Goal: Task Accomplishment & Management: Complete application form

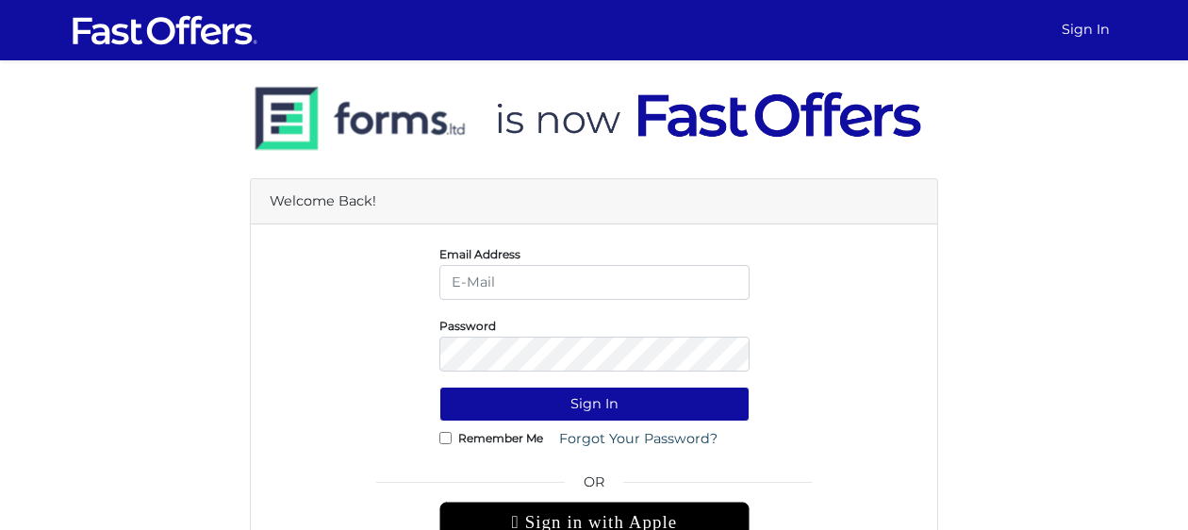
type input "[PERSON_NAME][EMAIL_ADDRESS][DOMAIN_NAME]"
click at [440, 432] on input "Remember Me" at bounding box center [445, 438] width 12 height 12
checkbox input "true"
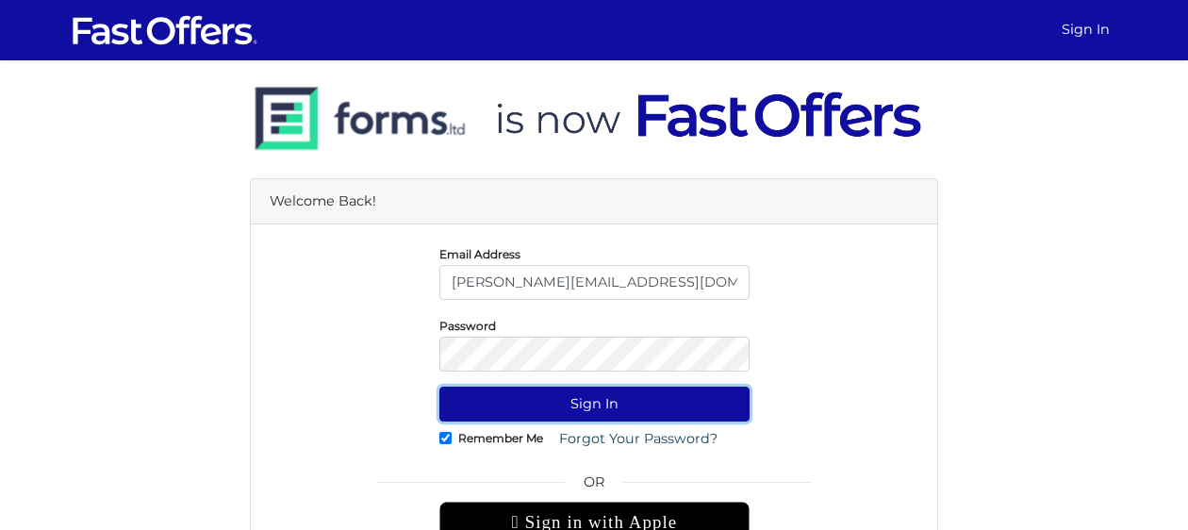
click at [575, 400] on button "Sign In" at bounding box center [594, 404] width 310 height 35
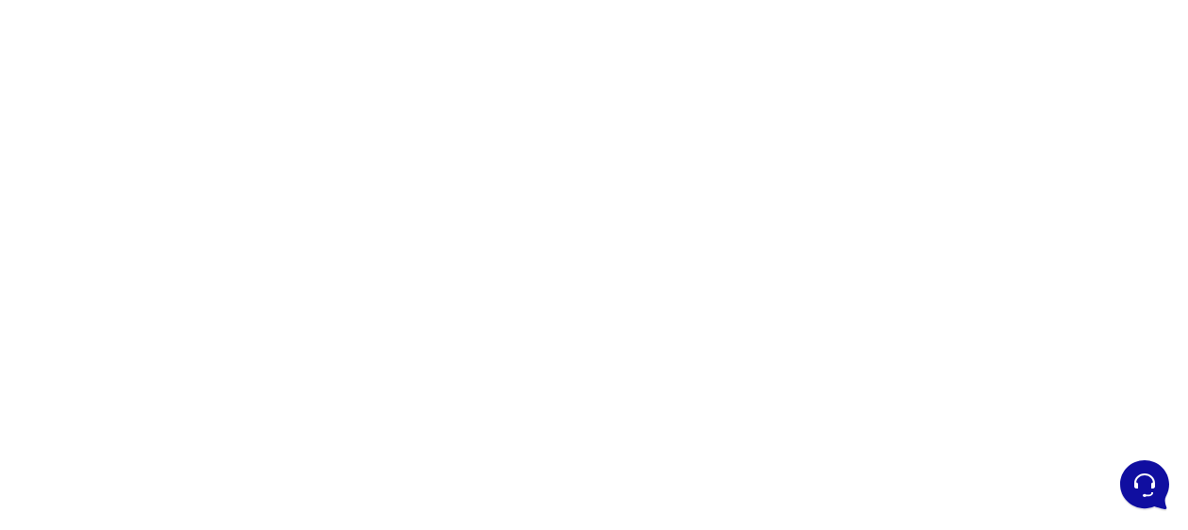
scroll to position [295, 0]
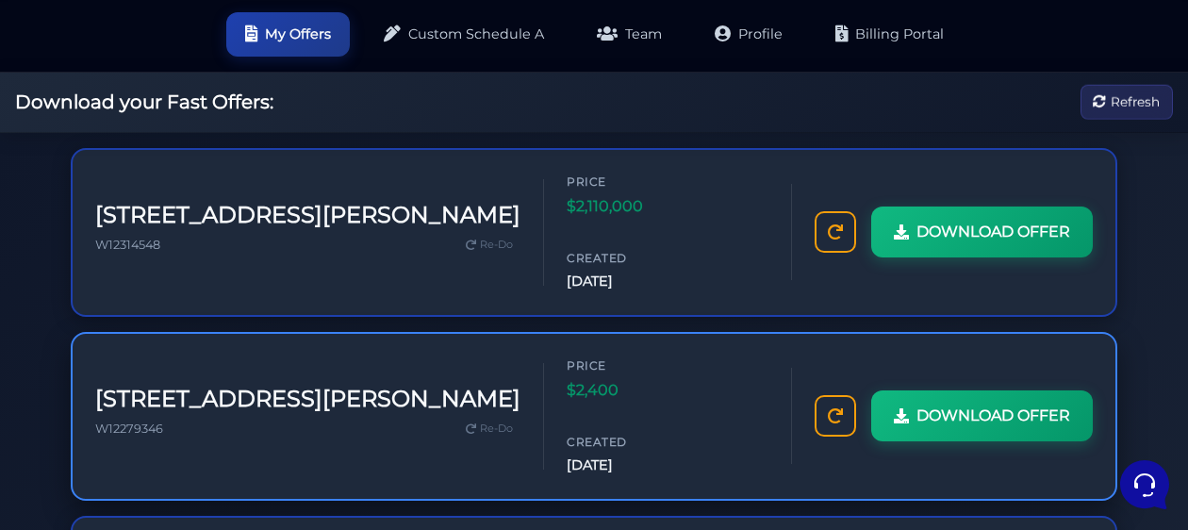
scroll to position [64, 0]
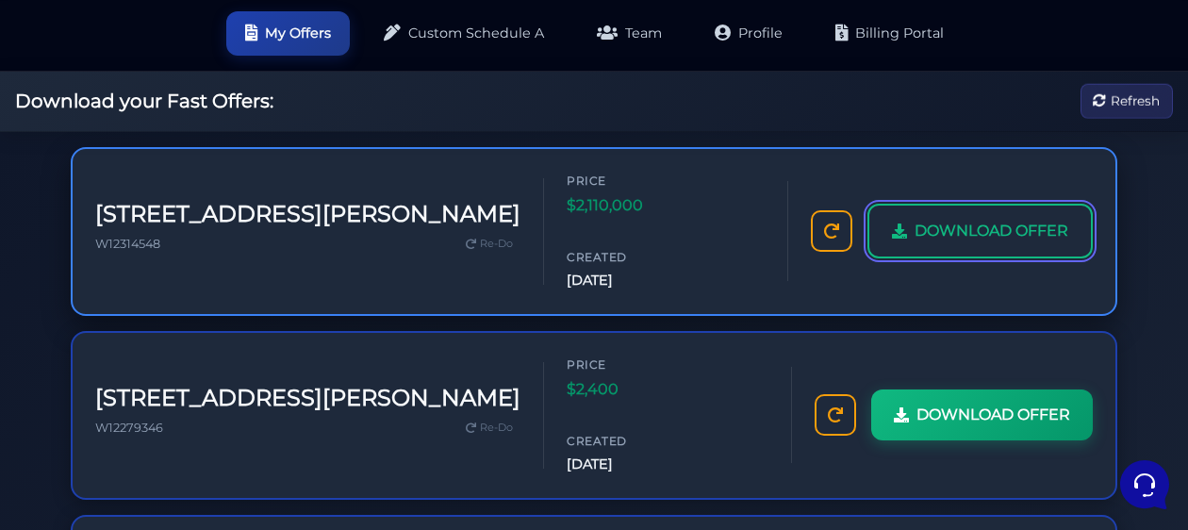
click at [1012, 219] on span "DOWNLOAD OFFER" at bounding box center [992, 231] width 154 height 25
